Goal: Task Accomplishment & Management: Manage account settings

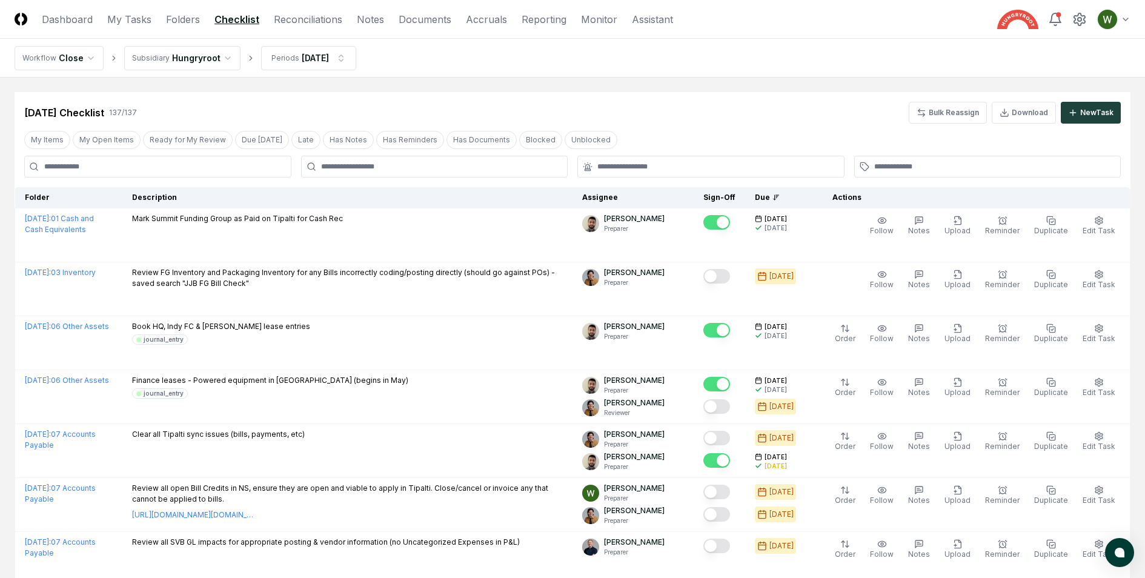
click at [249, 164] on input at bounding box center [157, 167] width 267 height 22
click at [68, 8] on header "CloseCore Dashboard My Tasks Folders Checklist Reconciliations Notes Documents …" at bounding box center [572, 19] width 1145 height 39
click at [182, 164] on input at bounding box center [157, 167] width 267 height 22
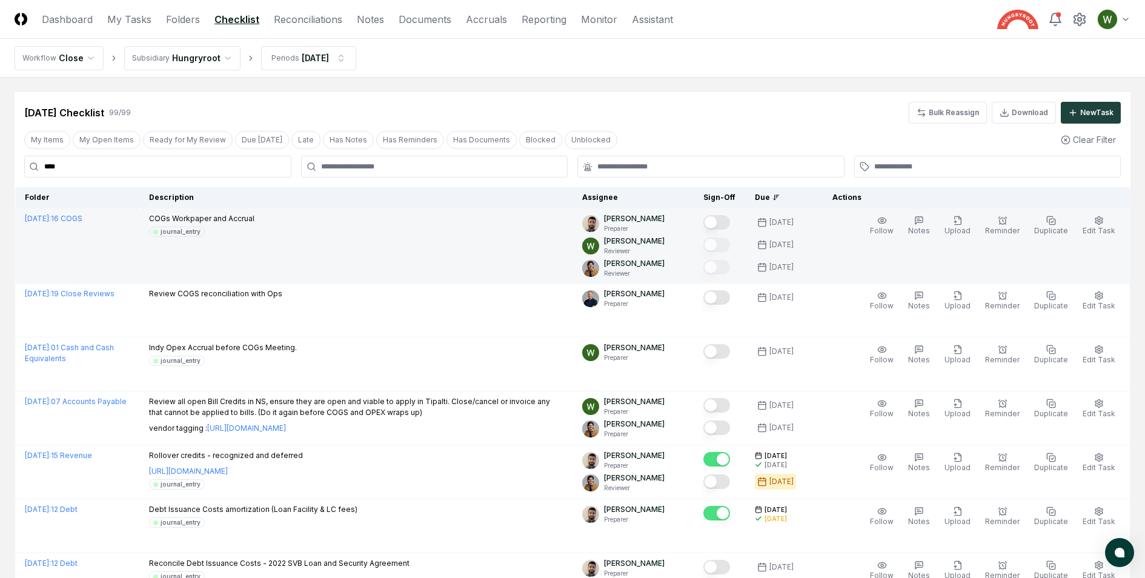
type input "****"
click at [280, 231] on div "COGs Workpaper and Accrual journal_entry" at bounding box center [356, 225] width 414 height 24
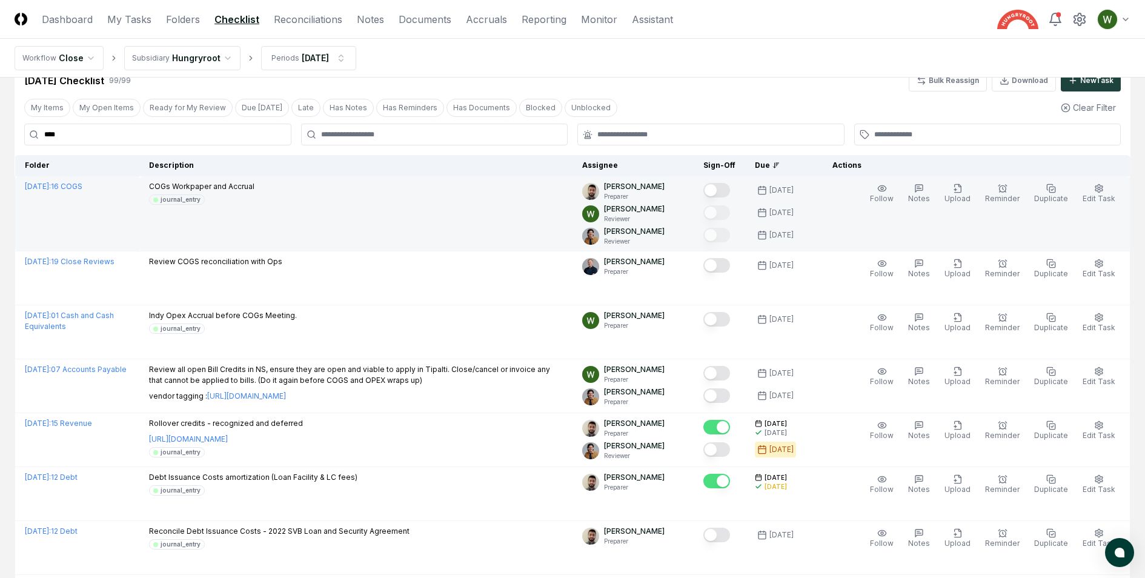
scroll to position [31, 0]
click at [76, 186] on link "[DATE] : 16 COGS" at bounding box center [54, 186] width 58 height 9
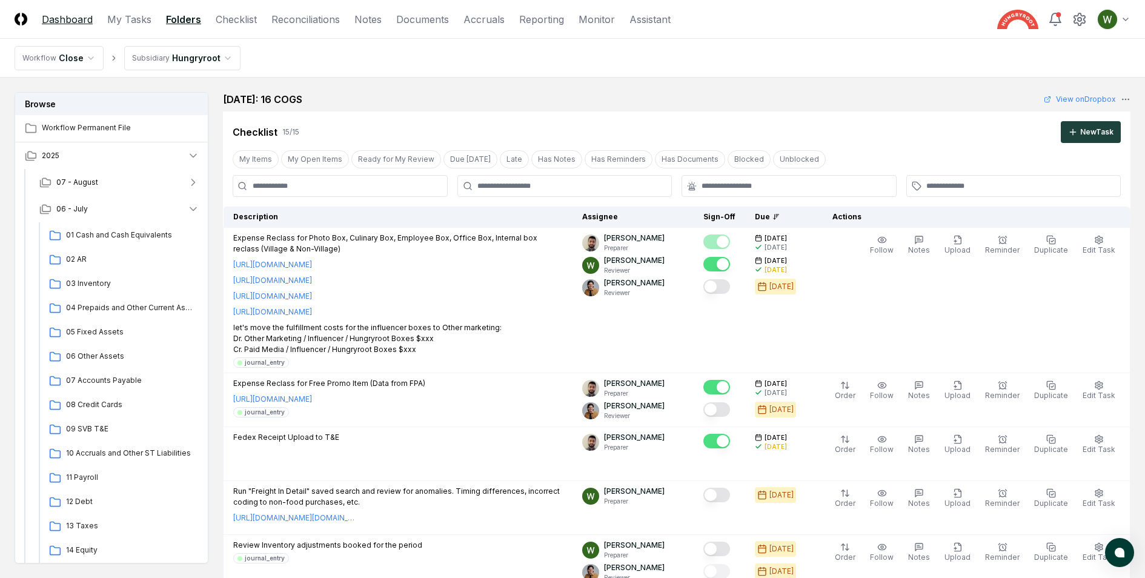
click at [79, 22] on link "Dashboard" at bounding box center [67, 19] width 51 height 15
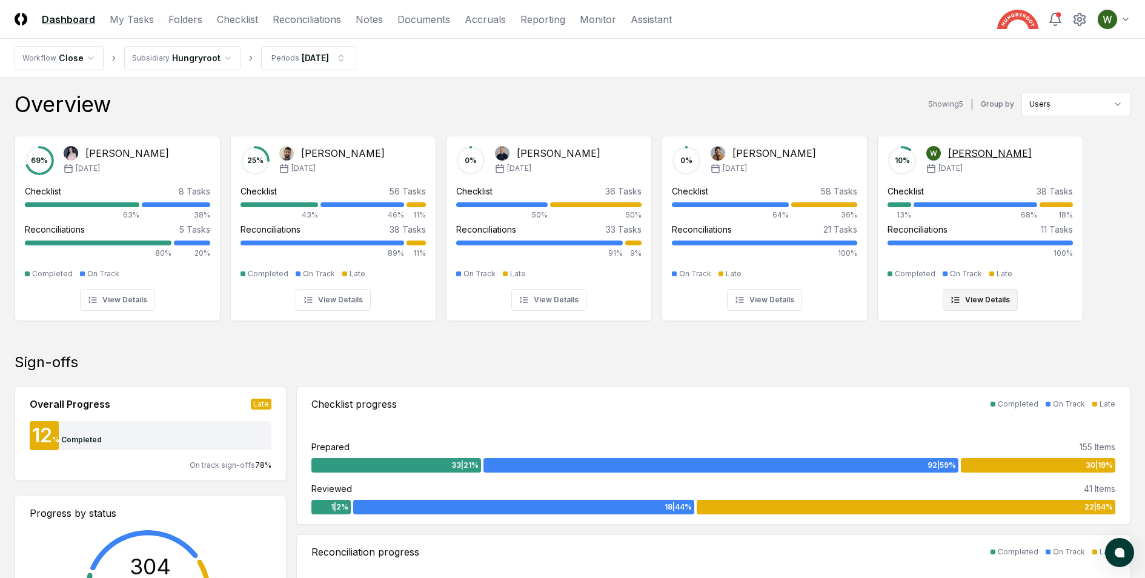
click at [963, 154] on div "[PERSON_NAME]" at bounding box center [990, 153] width 84 height 15
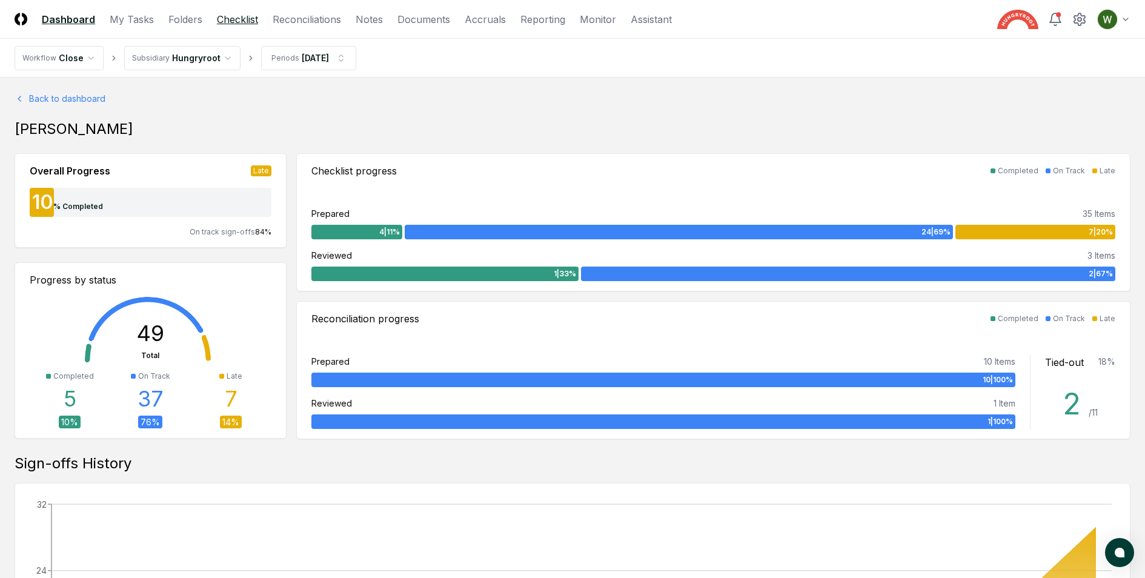
click at [247, 18] on link "Checklist" at bounding box center [237, 19] width 41 height 15
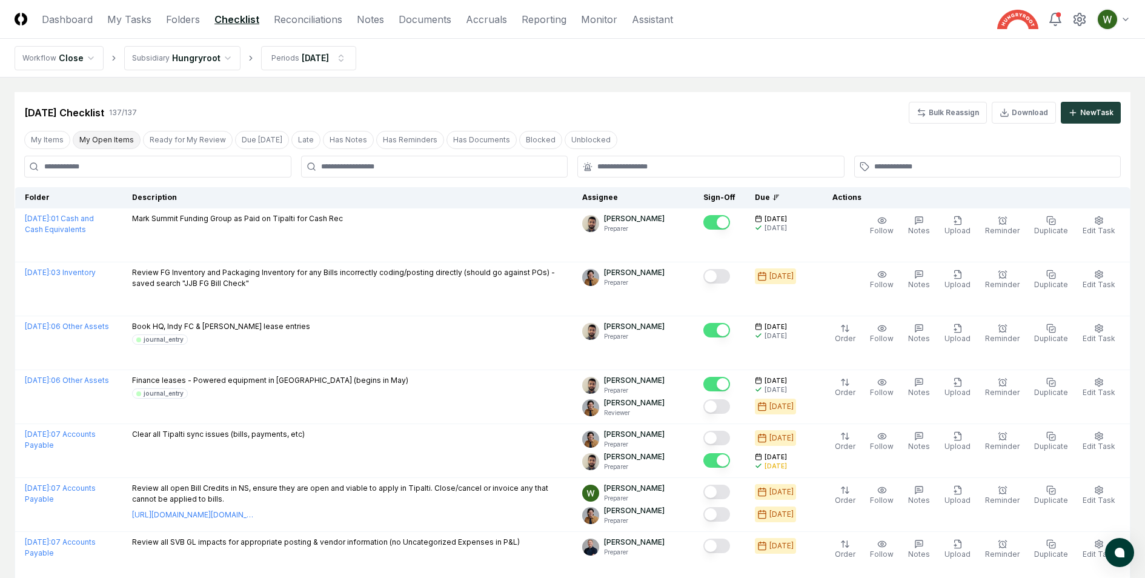
click at [84, 144] on button "My Open Items" at bounding box center [107, 140] width 68 height 18
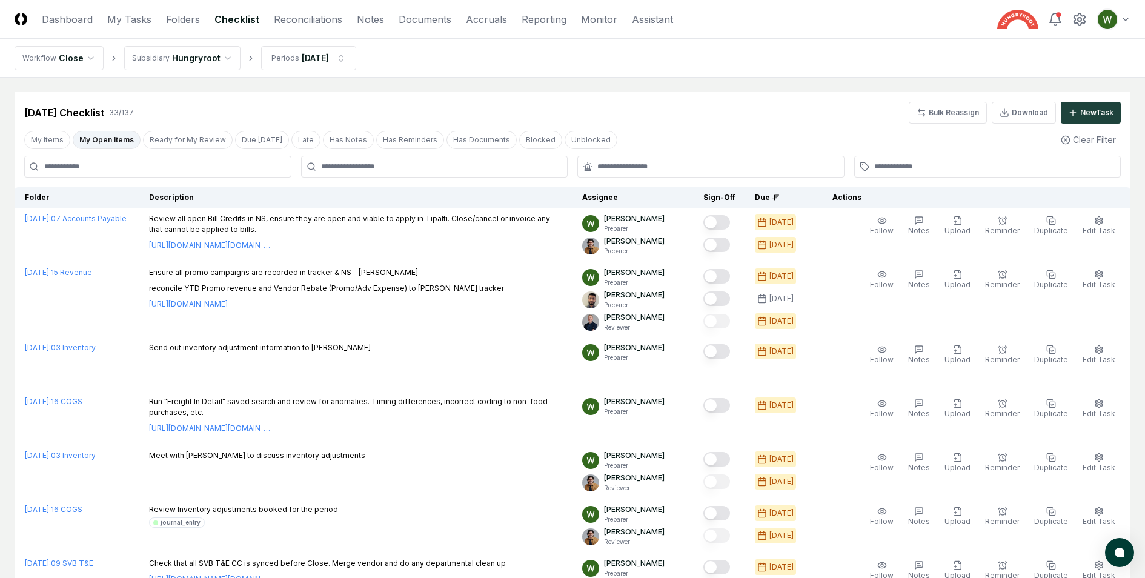
click at [113, 144] on button "My Open Items" at bounding box center [107, 140] width 68 height 18
